Goal: Task Accomplishment & Management: Use online tool/utility

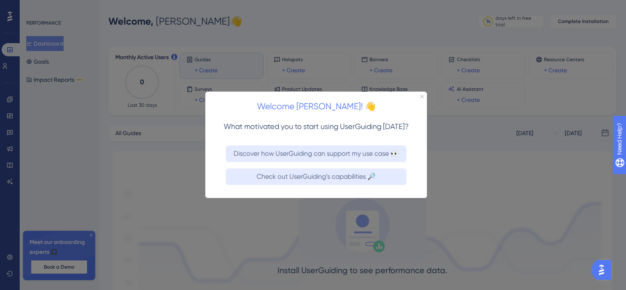
click at [432, 114] on div at bounding box center [313, 145] width 626 height 290
click at [33, 127] on div at bounding box center [313, 145] width 626 height 290
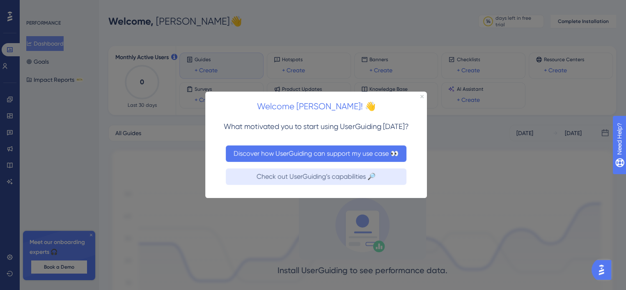
click at [279, 152] on button "Discover how UserGuiding can support my use case 👀" at bounding box center [316, 153] width 181 height 16
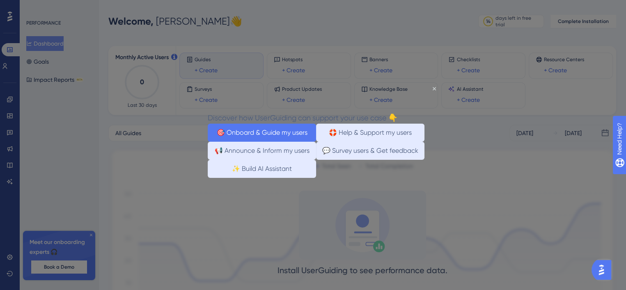
click at [262, 135] on button "🎯 Onboard & Guide my users" at bounding box center [262, 132] width 108 height 18
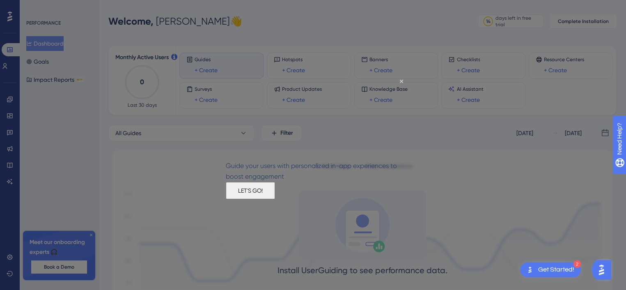
click at [275, 199] on button "LET'S GO!" at bounding box center [250, 190] width 49 height 17
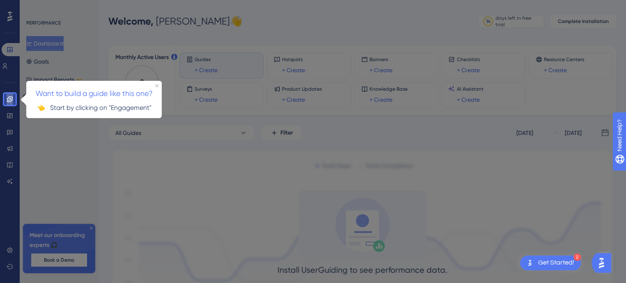
click at [11, 98] on icon at bounding box center [10, 99] width 7 height 7
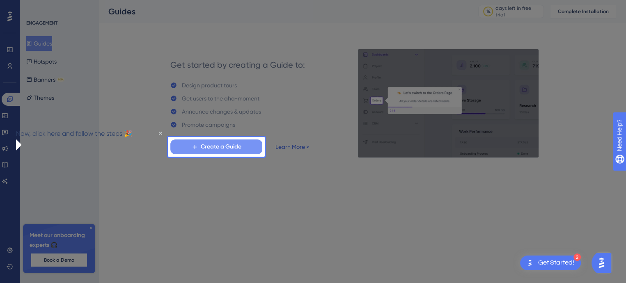
click at [240, 143] on span "Create a Guide" at bounding box center [221, 147] width 41 height 10
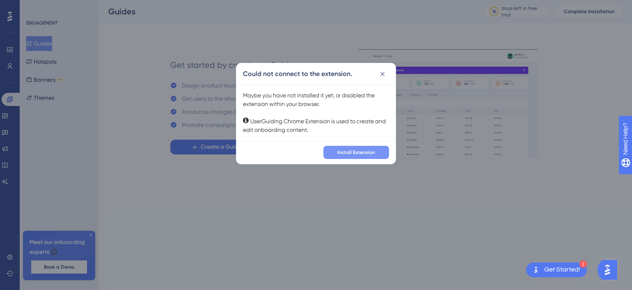
click at [369, 151] on span "Install Extension" at bounding box center [356, 152] width 38 height 7
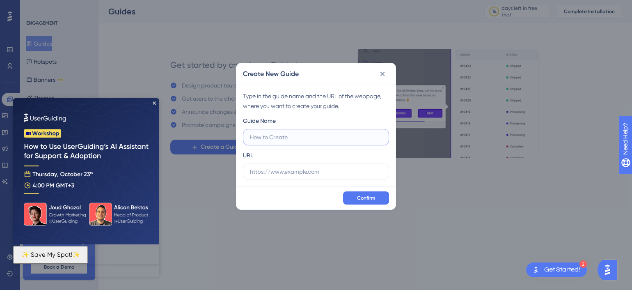
click at [305, 137] on input "text" at bounding box center [316, 137] width 132 height 9
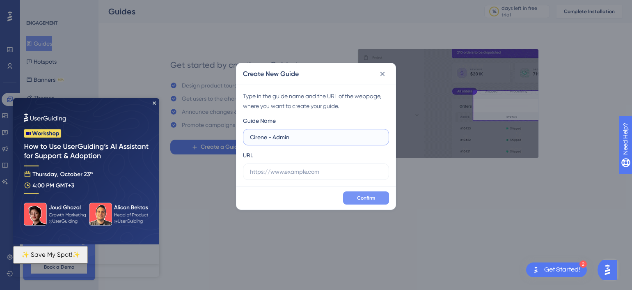
type input "Cirene - Admin"
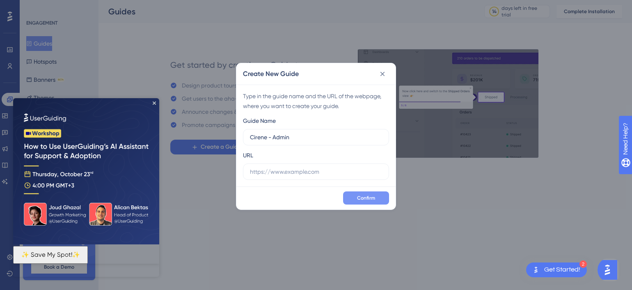
click at [368, 198] on span "Confirm" at bounding box center [366, 197] width 18 height 7
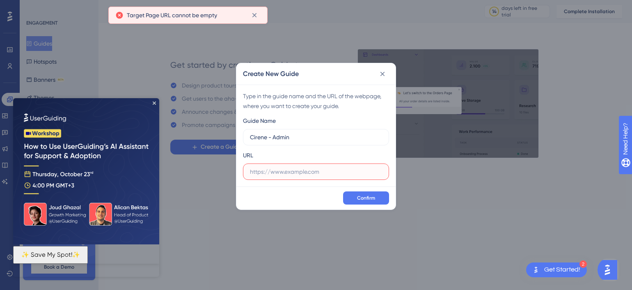
click at [324, 174] on input "text" at bounding box center [316, 171] width 132 height 9
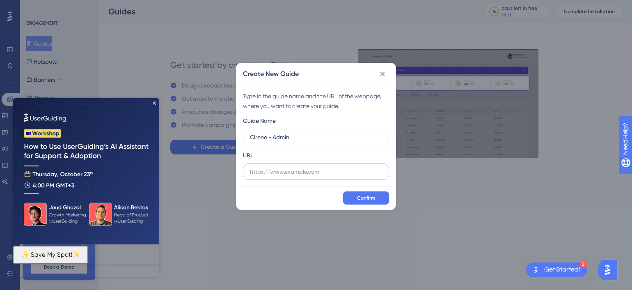
click at [261, 176] on label at bounding box center [316, 171] width 146 height 16
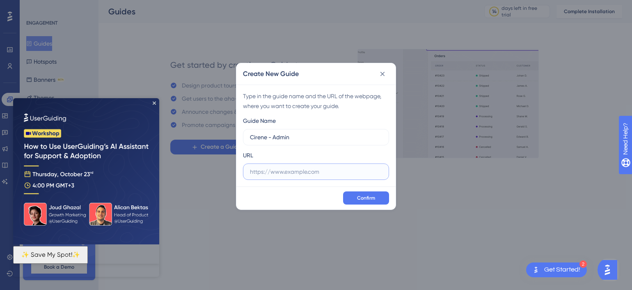
click at [261, 176] on input "text" at bounding box center [316, 171] width 132 height 9
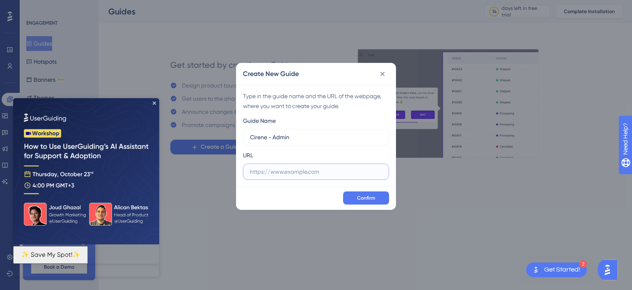
paste input "https://g47698483ffbc2b-appcirene.adb.sa-vinhedo-1.oraclecloudapps.com/ords/r/c…"
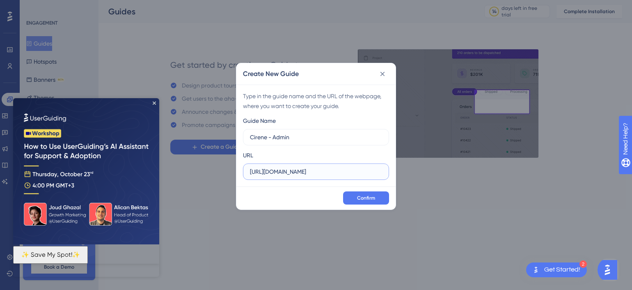
scroll to position [0, 222]
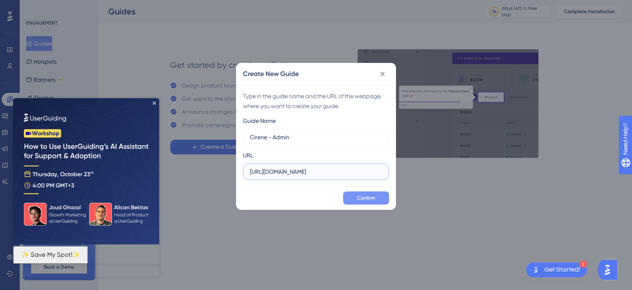
type input "https://g47698483ffbc2b-appcirene.adb.sa-vinhedo-1.oraclecloudapps.com/ords/r/c…"
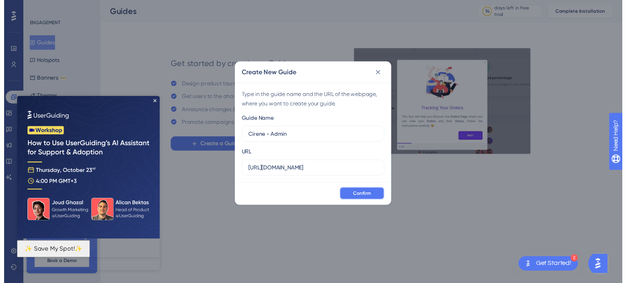
scroll to position [0, 0]
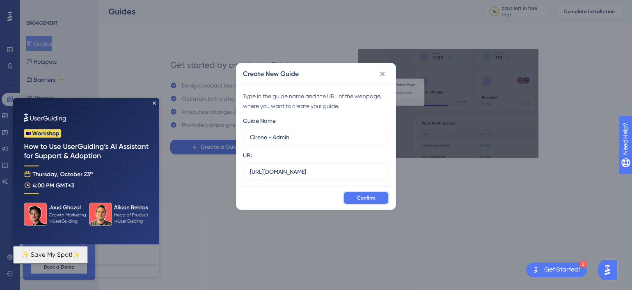
click at [373, 198] on span "Confirm" at bounding box center [366, 197] width 18 height 7
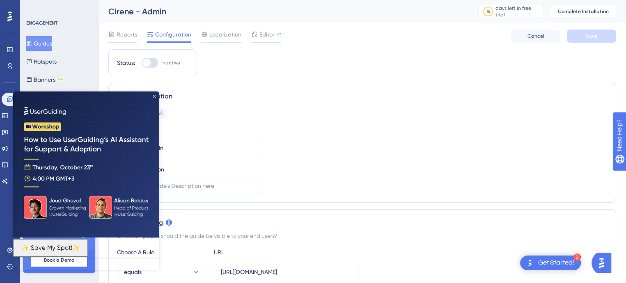
click at [155, 96] on icon "Close Preview" at bounding box center [154, 96] width 3 height 3
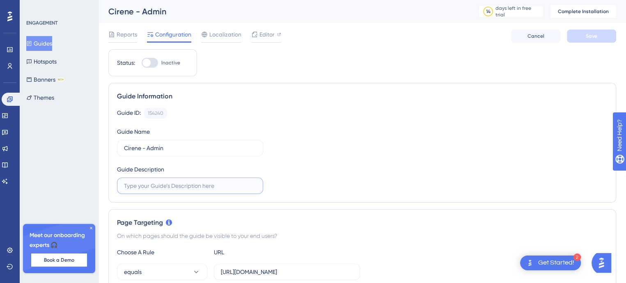
click at [220, 184] on input "text" at bounding box center [190, 185] width 132 height 9
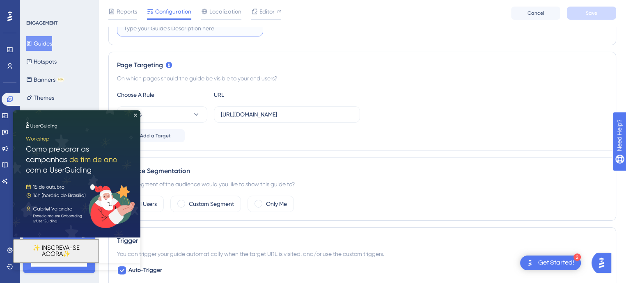
scroll to position [158, 0]
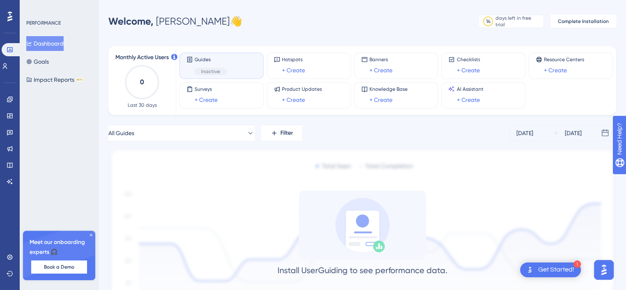
click at [91, 233] on icon at bounding box center [91, 234] width 5 height 5
